Goal: Information Seeking & Learning: Learn about a topic

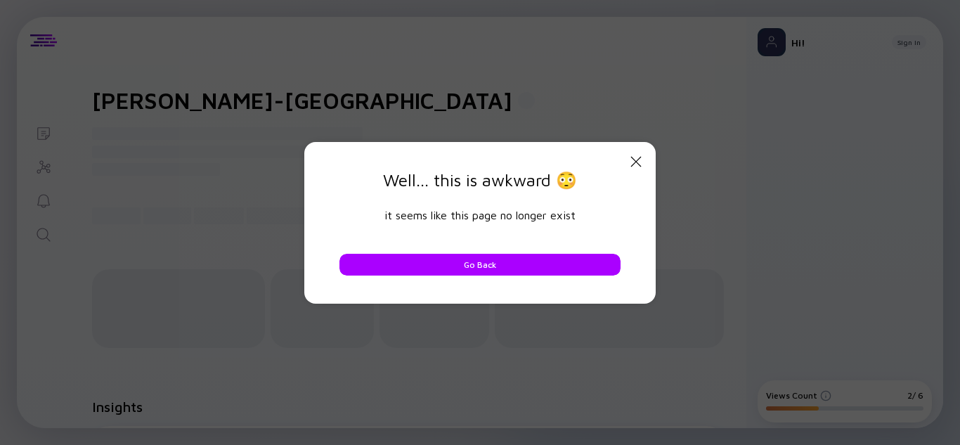
click at [632, 159] on icon "Close Modal" at bounding box center [635, 161] width 17 height 17
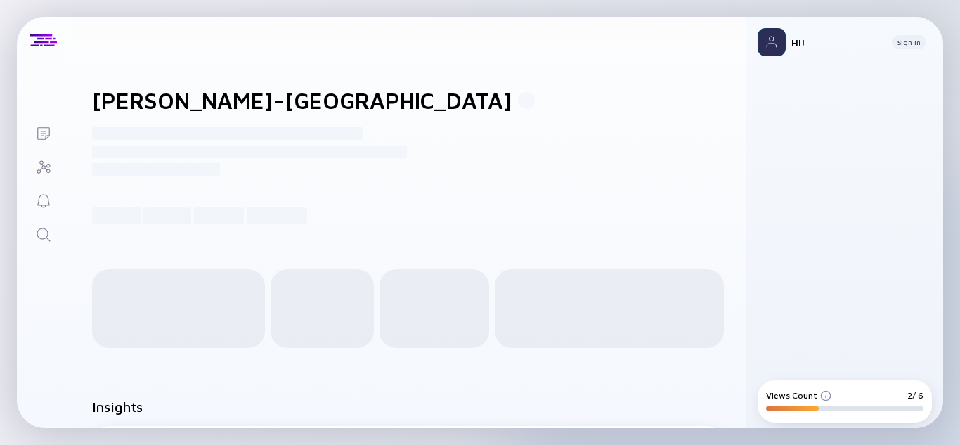
click at [130, 100] on h1 "[PERSON_NAME]-[GEOGRAPHIC_DATA]" at bounding box center [302, 100] width 420 height 27
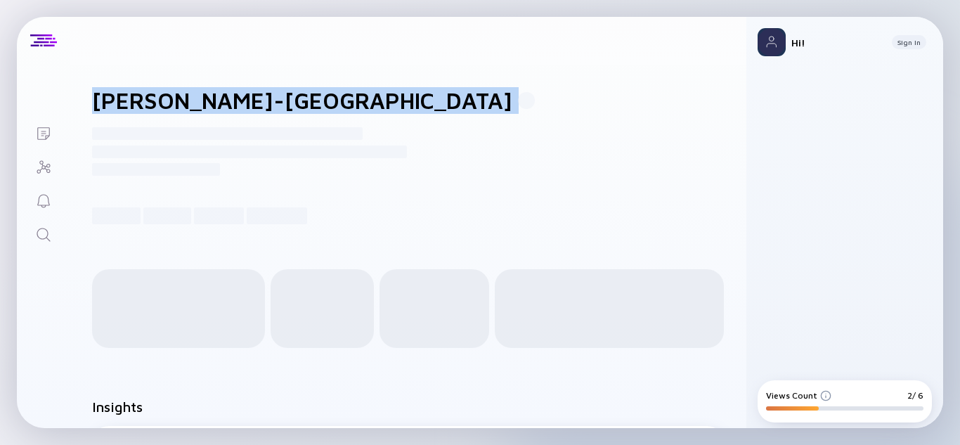
drag, startPoint x: 130, startPoint y: 100, endPoint x: 144, endPoint y: 136, distance: 37.8
click at [144, 136] on div "[PERSON_NAME]-DC ------------------------------------------------------- ------…" at bounding box center [408, 156] width 677 height 182
